Goal: Task Accomplishment & Management: Manage account settings

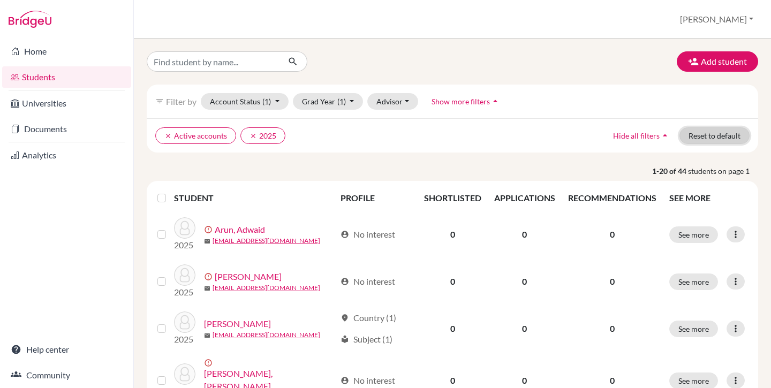
click at [704, 135] on button "Reset to default" at bounding box center [715, 135] width 70 height 17
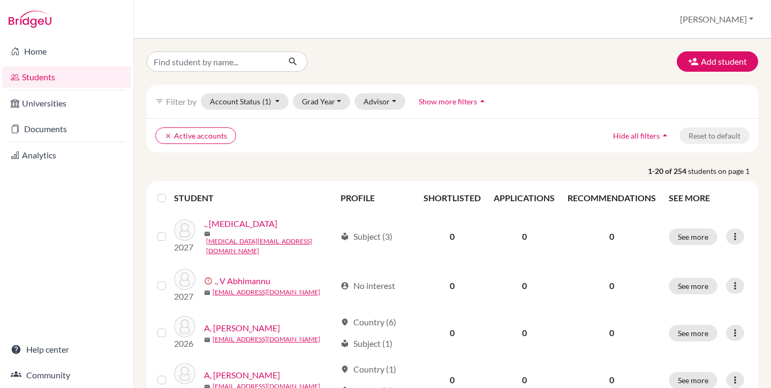
click at [324, 95] on button "Grad Year" at bounding box center [322, 101] width 58 height 17
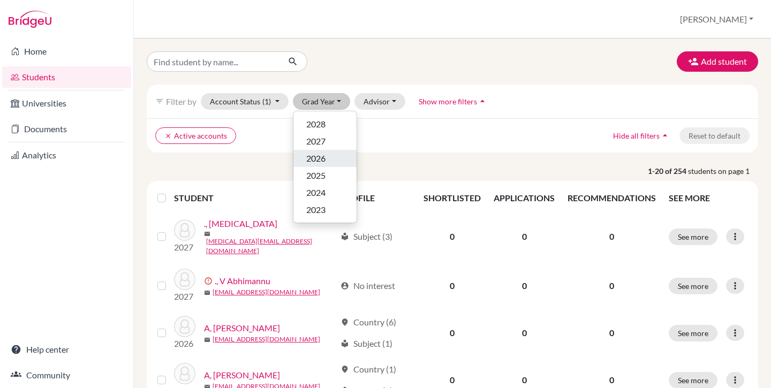
click at [329, 162] on div "2026" at bounding box center [324, 158] width 37 height 13
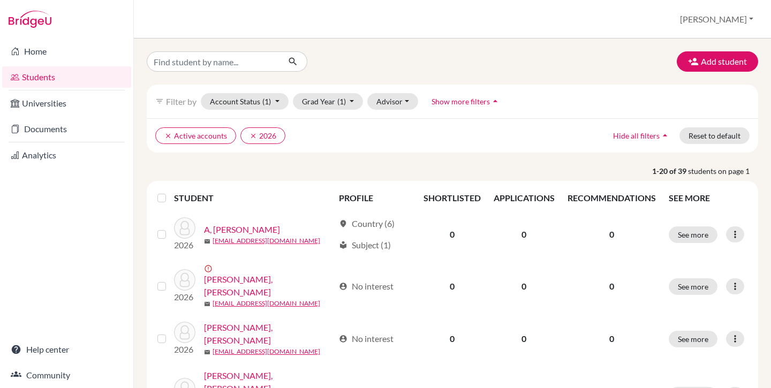
click at [170, 192] on label at bounding box center [170, 192] width 0 height 0
click at [0, 0] on input "checkbox" at bounding box center [0, 0] width 0 height 0
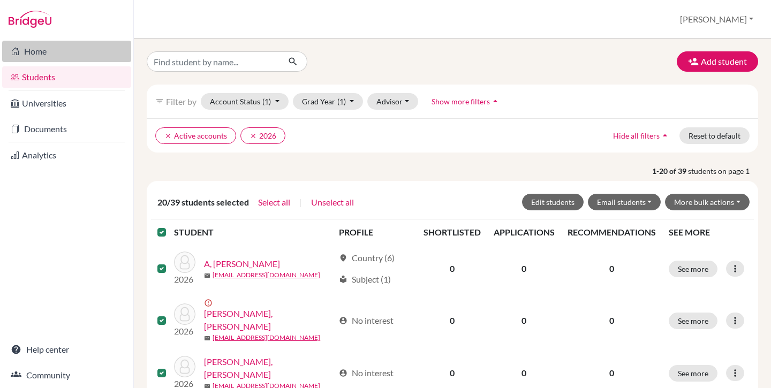
click at [66, 55] on link "Home" at bounding box center [66, 51] width 129 height 21
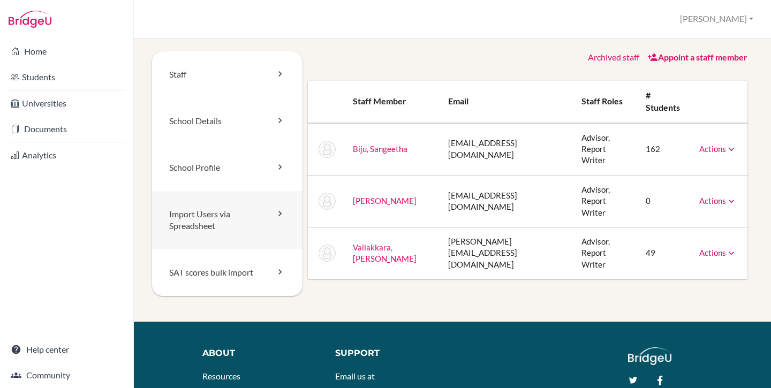
click at [214, 221] on link "Import Users via Spreadsheet" at bounding box center [227, 220] width 150 height 59
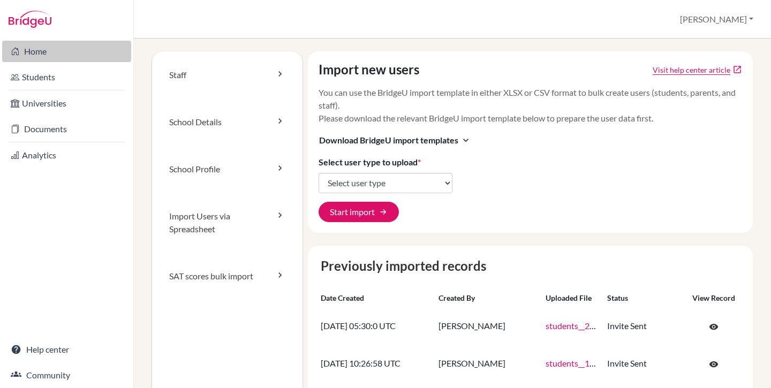
click at [33, 47] on link "Home" at bounding box center [66, 51] width 129 height 21
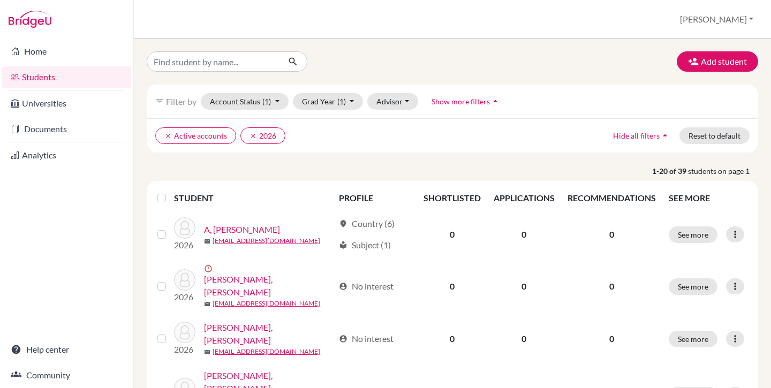
click at [347, 110] on div "filter_list Filter by Account Status (1) Active accounts done Archived accounts…" at bounding box center [453, 102] width 612 height 34
click at [345, 106] on span "(1)" at bounding box center [341, 101] width 9 height 9
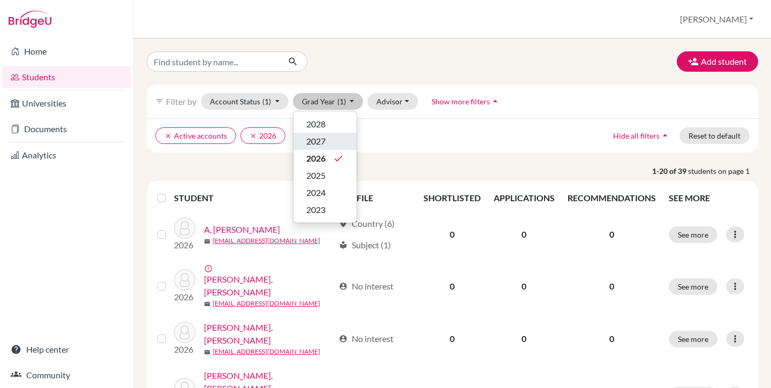
click at [326, 140] on span "2027" at bounding box center [315, 141] width 19 height 13
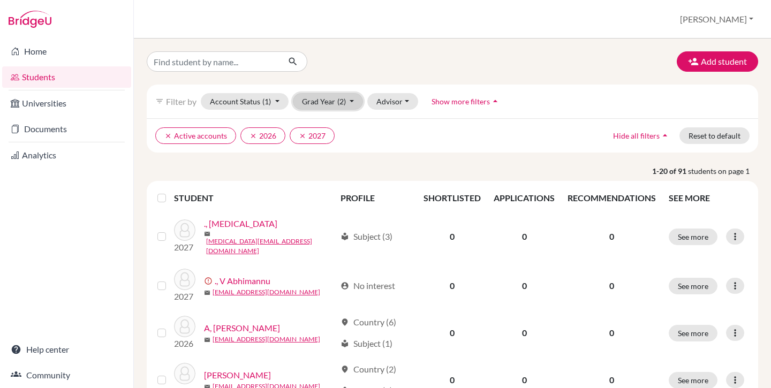
click at [344, 102] on span "(2)" at bounding box center [341, 101] width 9 height 9
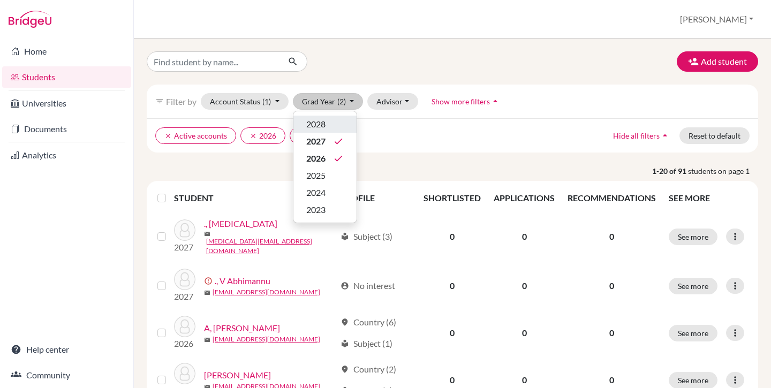
click at [332, 127] on div "2028" at bounding box center [324, 124] width 37 height 13
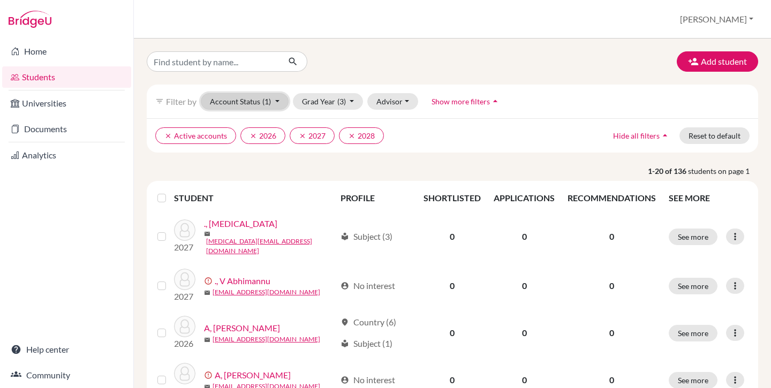
click at [265, 107] on button "Account Status (1)" at bounding box center [245, 101] width 88 height 17
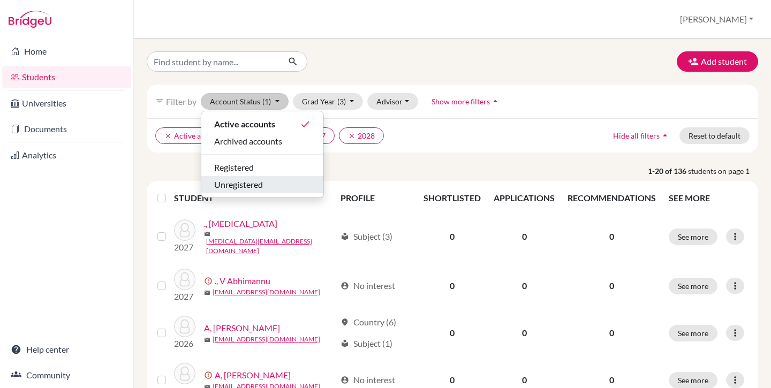
click at [257, 185] on span "Unregistered" at bounding box center [238, 184] width 49 height 13
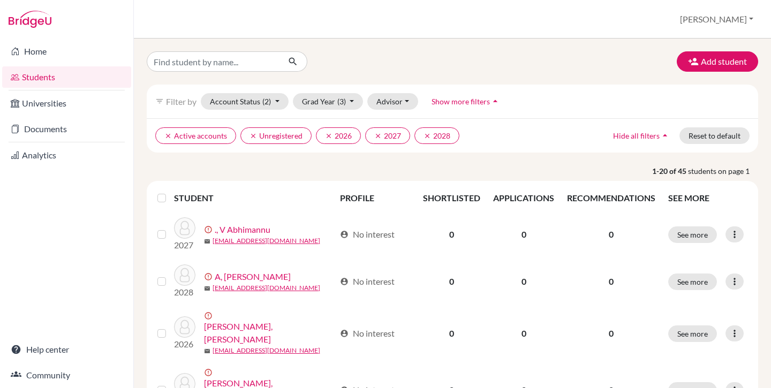
click at [170, 192] on label at bounding box center [170, 192] width 0 height 0
click at [0, 0] on input "checkbox" at bounding box center [0, 0] width 0 height 0
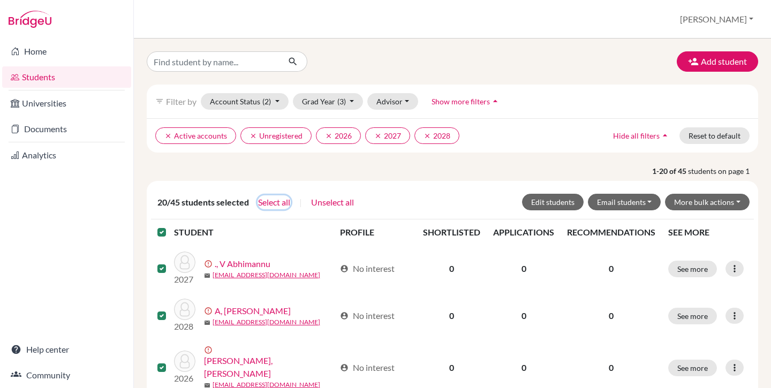
click at [268, 205] on button "Select all" at bounding box center [274, 202] width 33 height 14
click at [702, 201] on button "More bulk actions" at bounding box center [707, 202] width 85 height 17
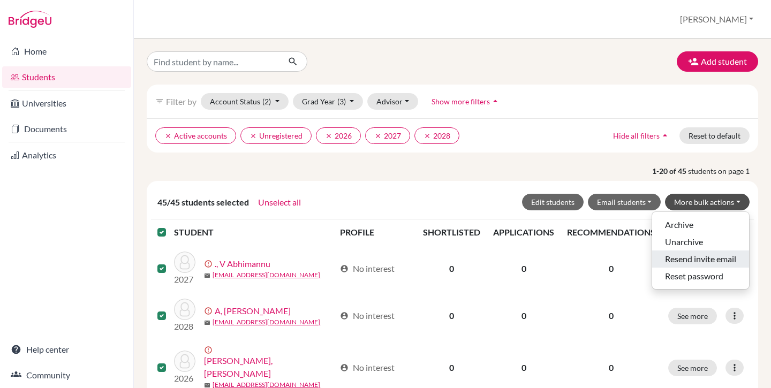
click at [698, 259] on button "Resend invite email" at bounding box center [700, 259] width 97 height 17
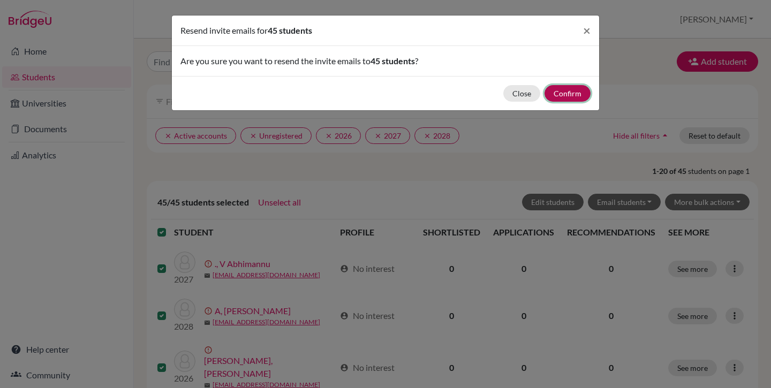
click at [566, 92] on button "Confirm" at bounding box center [568, 93] width 46 height 17
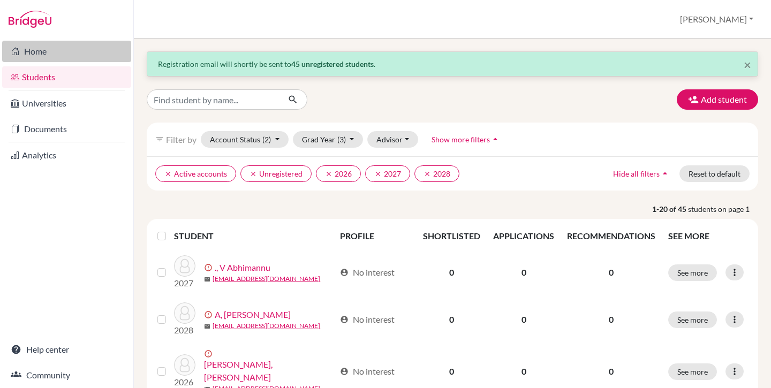
click at [58, 52] on link "Home" at bounding box center [66, 51] width 129 height 21
